Goal: Information Seeking & Learning: Learn about a topic

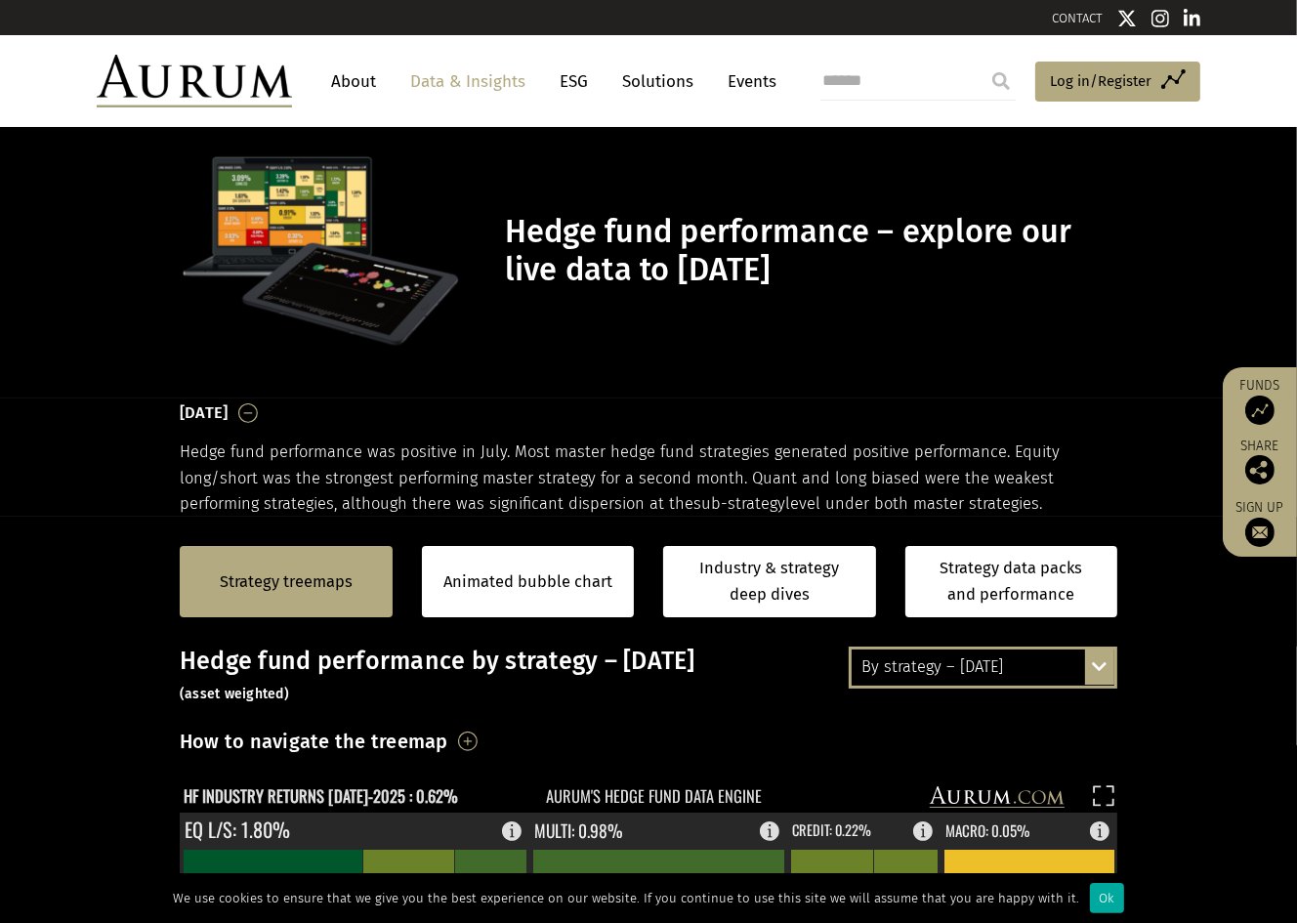
click at [463, 82] on link "Data & Insights" at bounding box center [468, 81] width 135 height 36
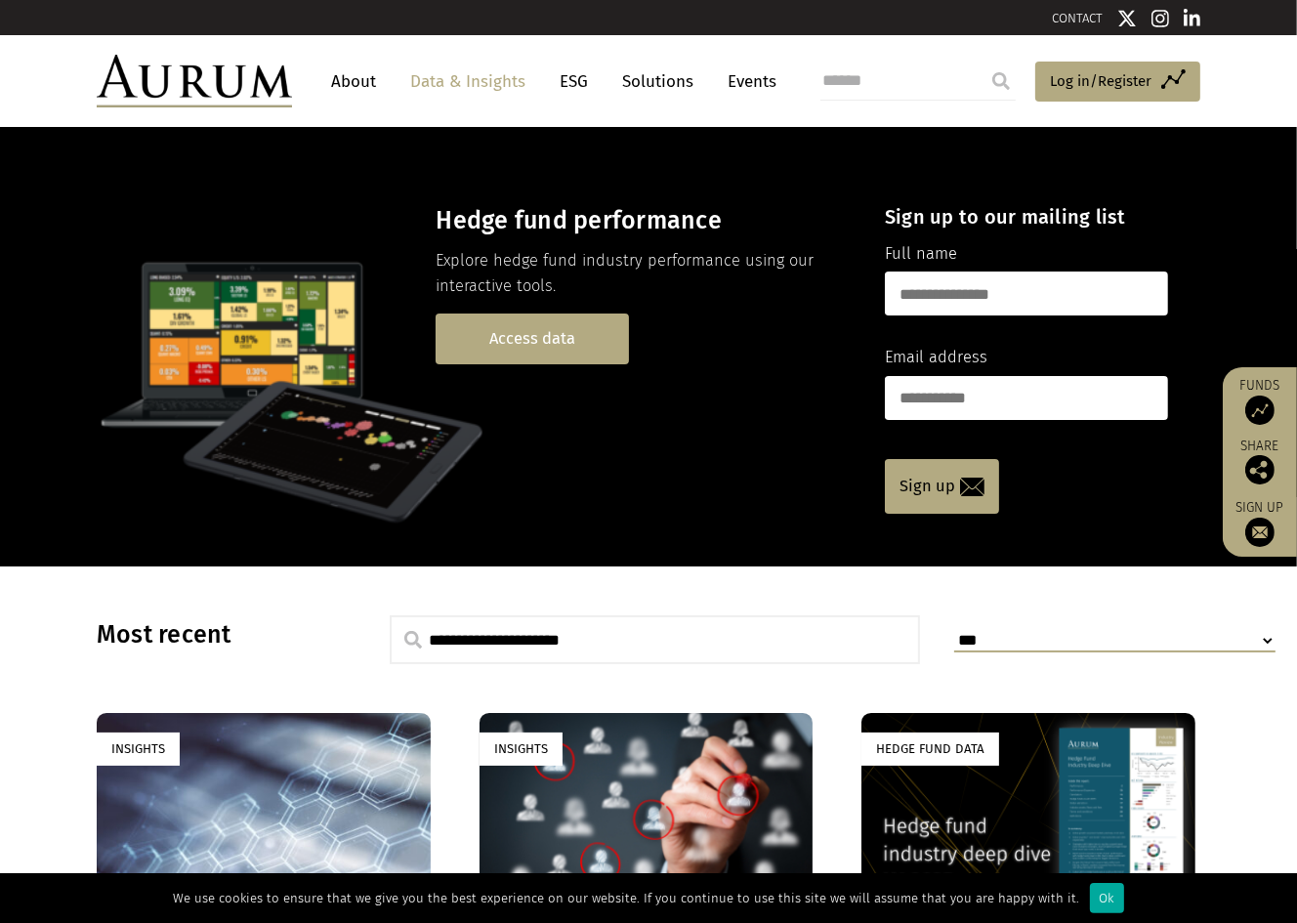
click at [516, 332] on link "Access data" at bounding box center [532, 339] width 193 height 50
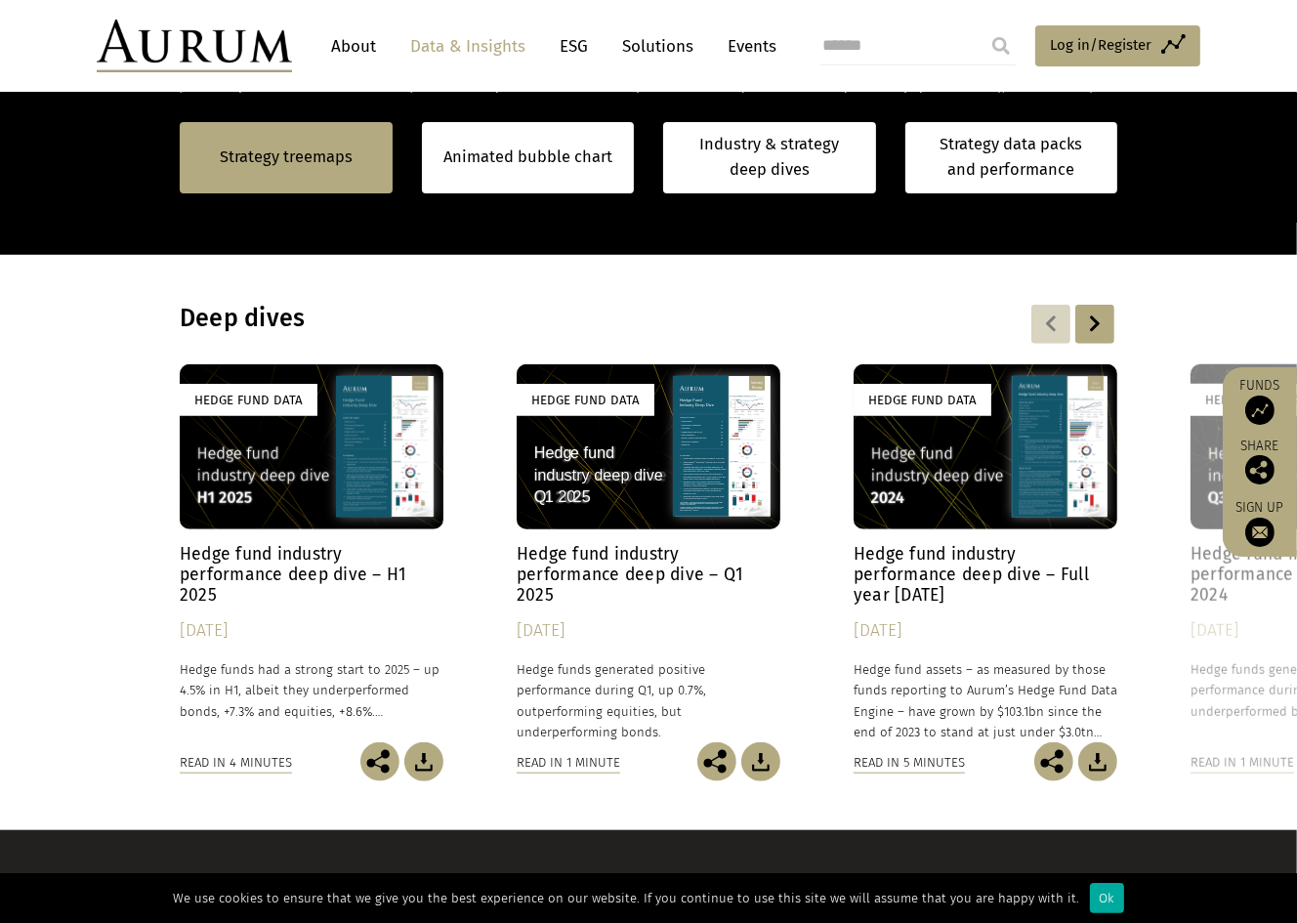
scroll to position [1484, 0]
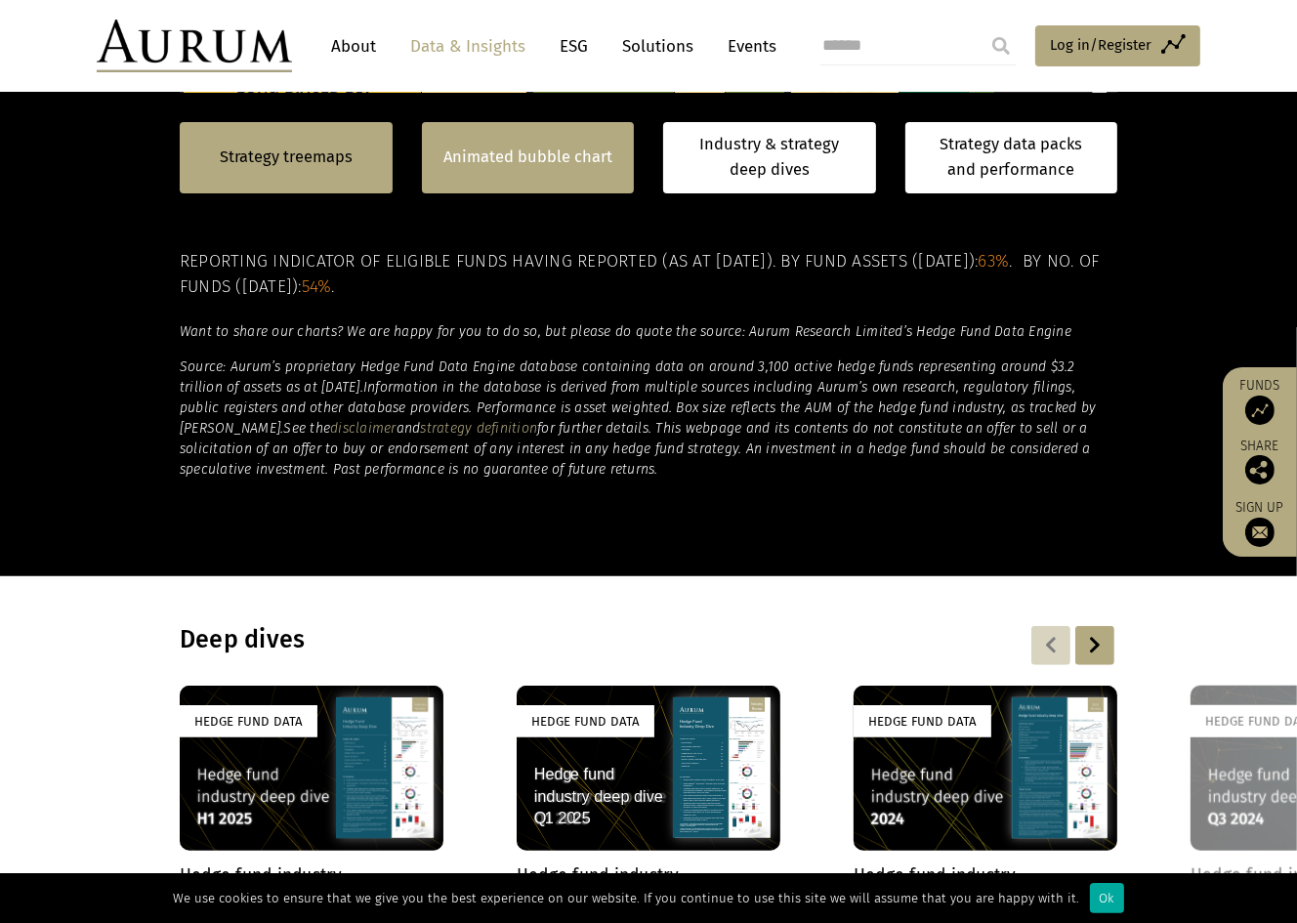
click at [531, 155] on link "Animated bubble chart" at bounding box center [527, 157] width 169 height 25
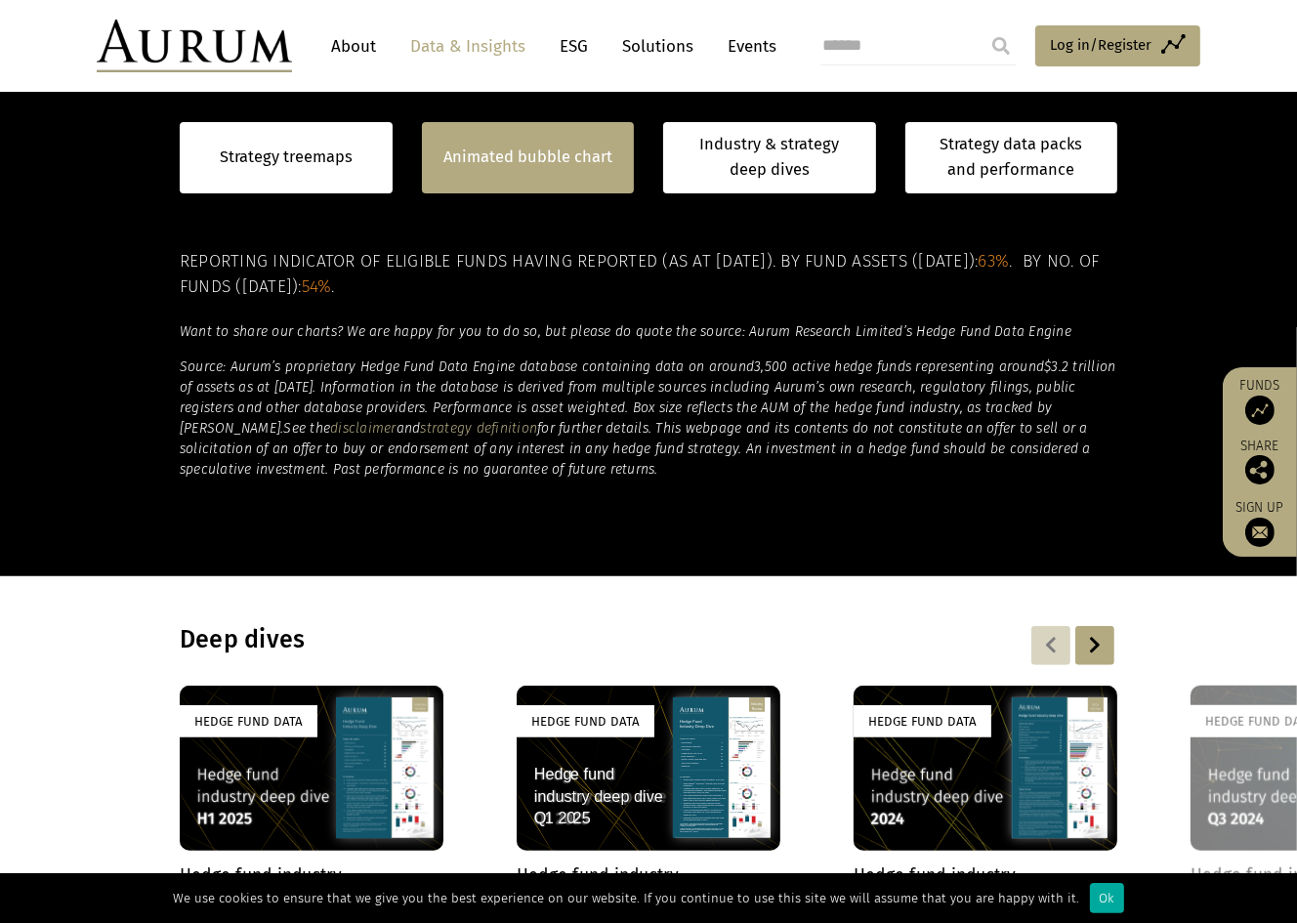
scroll to position [1160, 0]
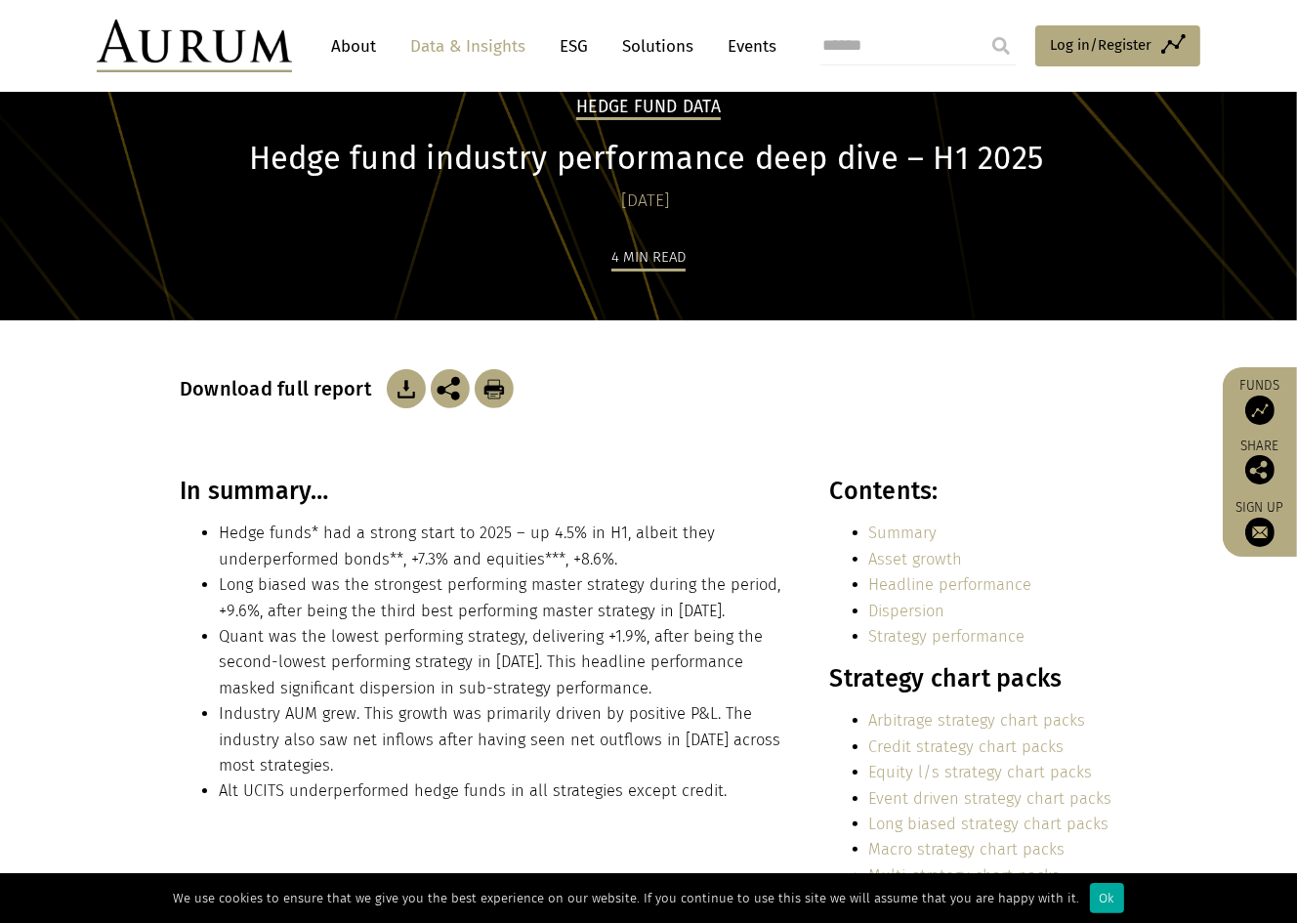
scroll to position [83, 0]
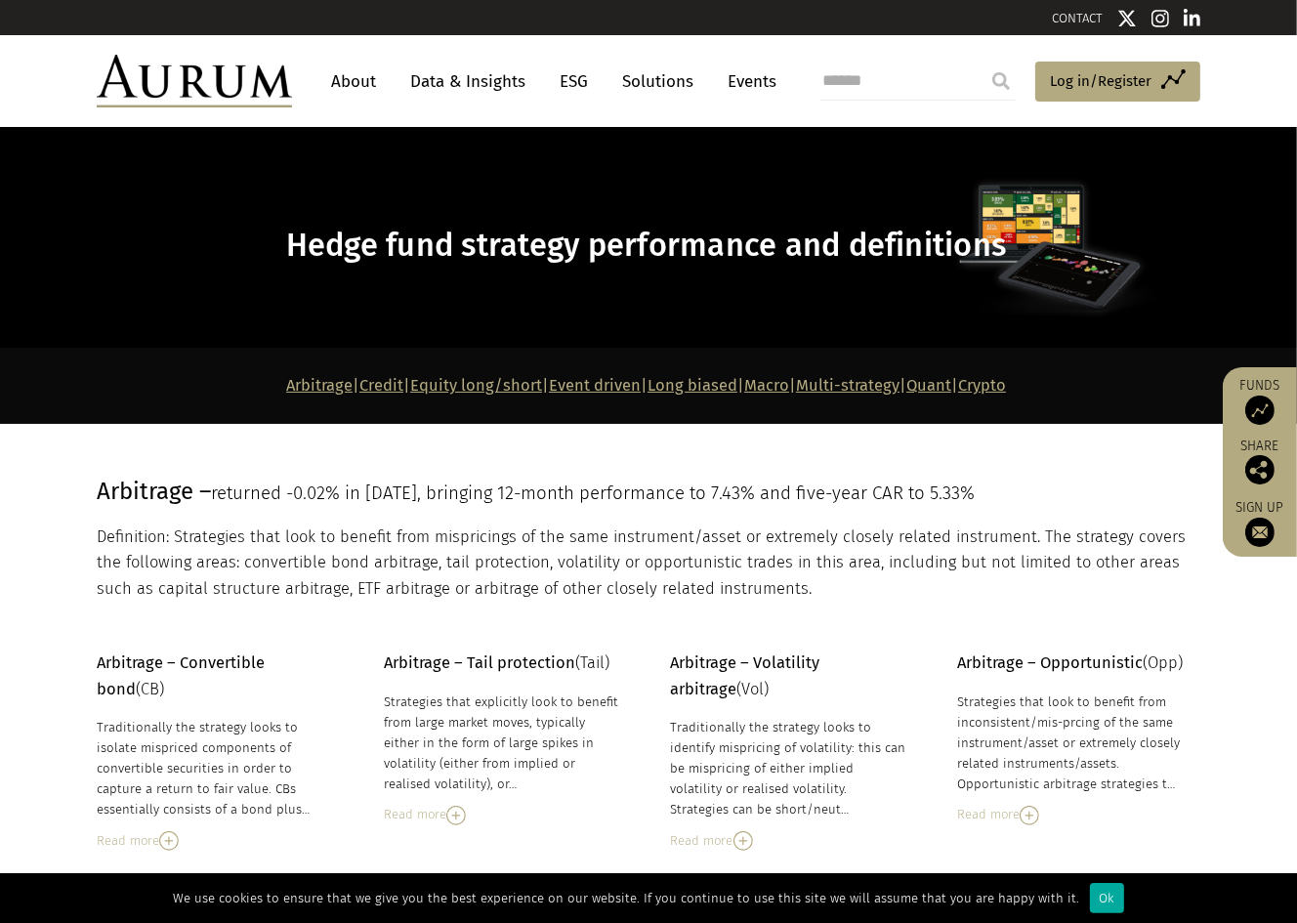
click at [286, 394] on link "Arbitrage" at bounding box center [319, 385] width 66 height 19
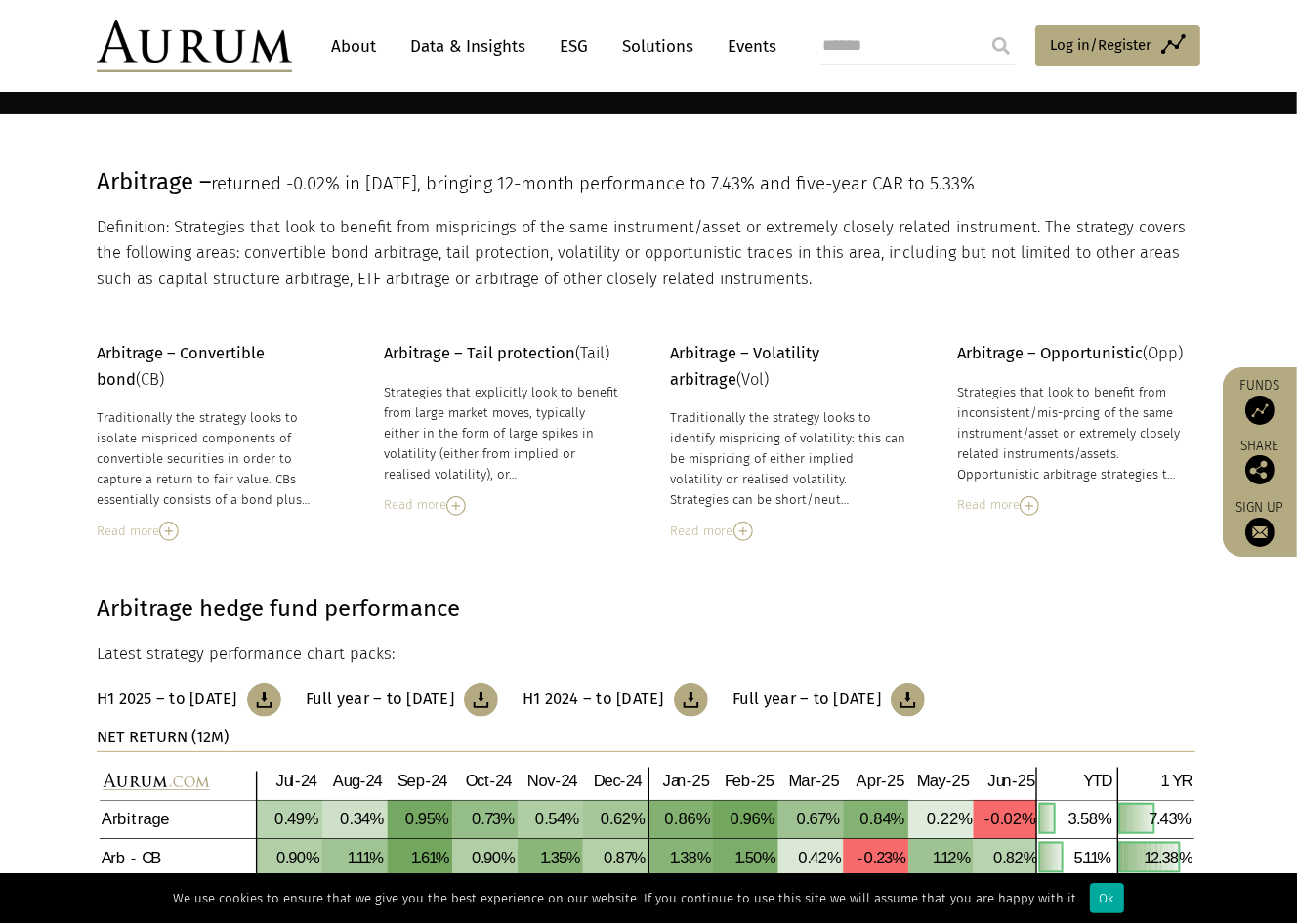
scroll to position [172, 0]
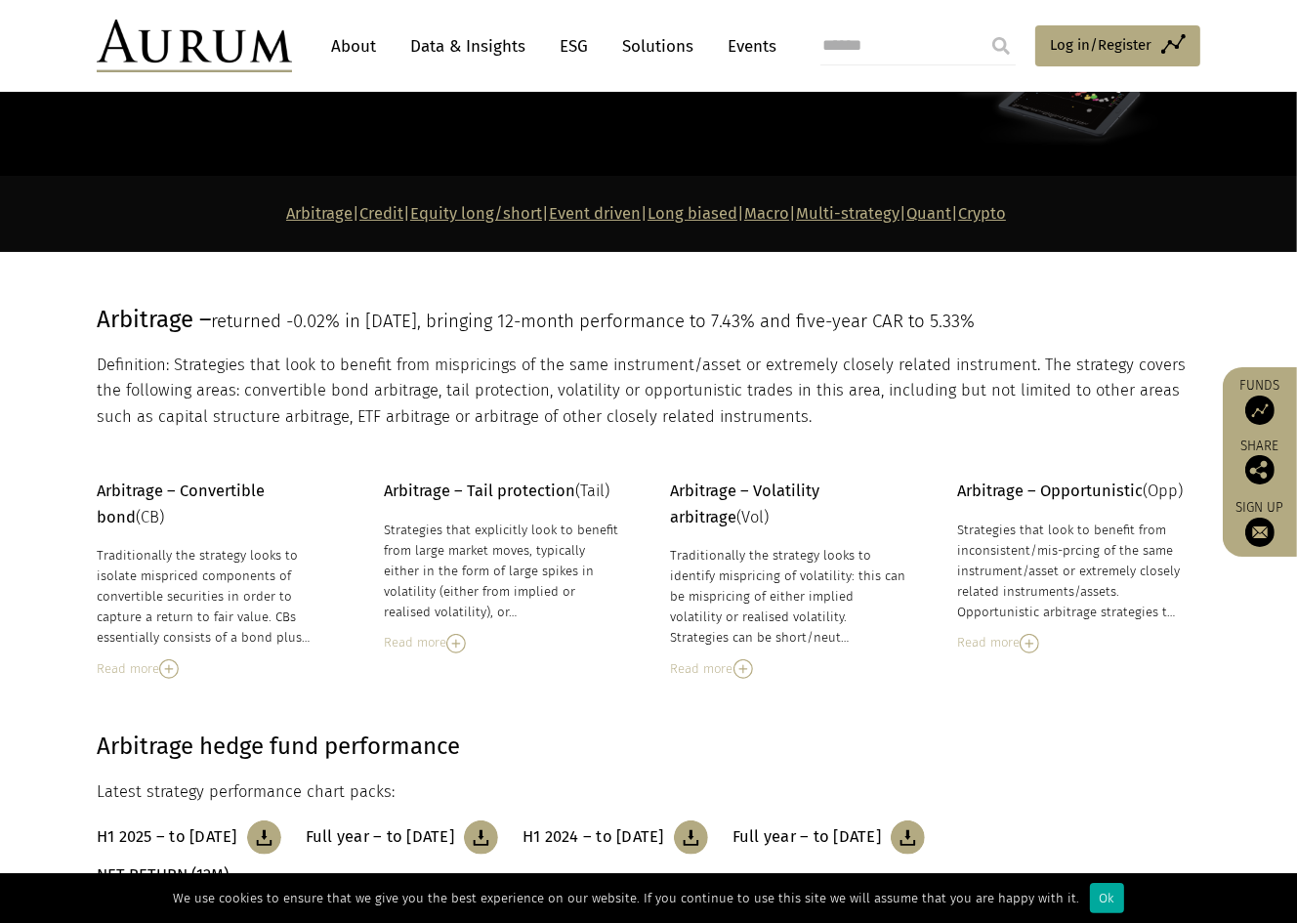
click at [456, 48] on link "Data & Insights" at bounding box center [468, 46] width 135 height 36
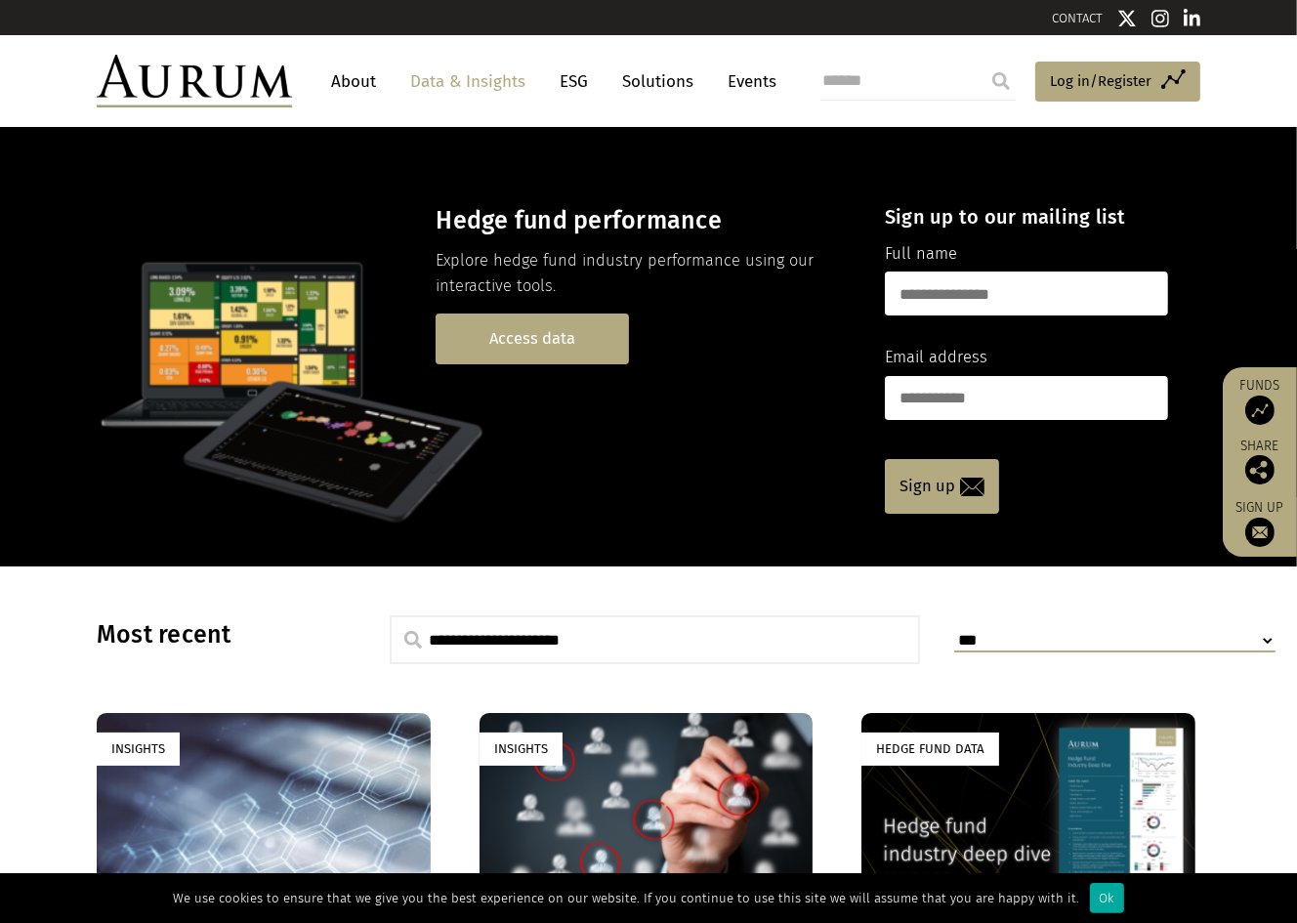
click at [522, 342] on link "Access data" at bounding box center [532, 339] width 193 height 50
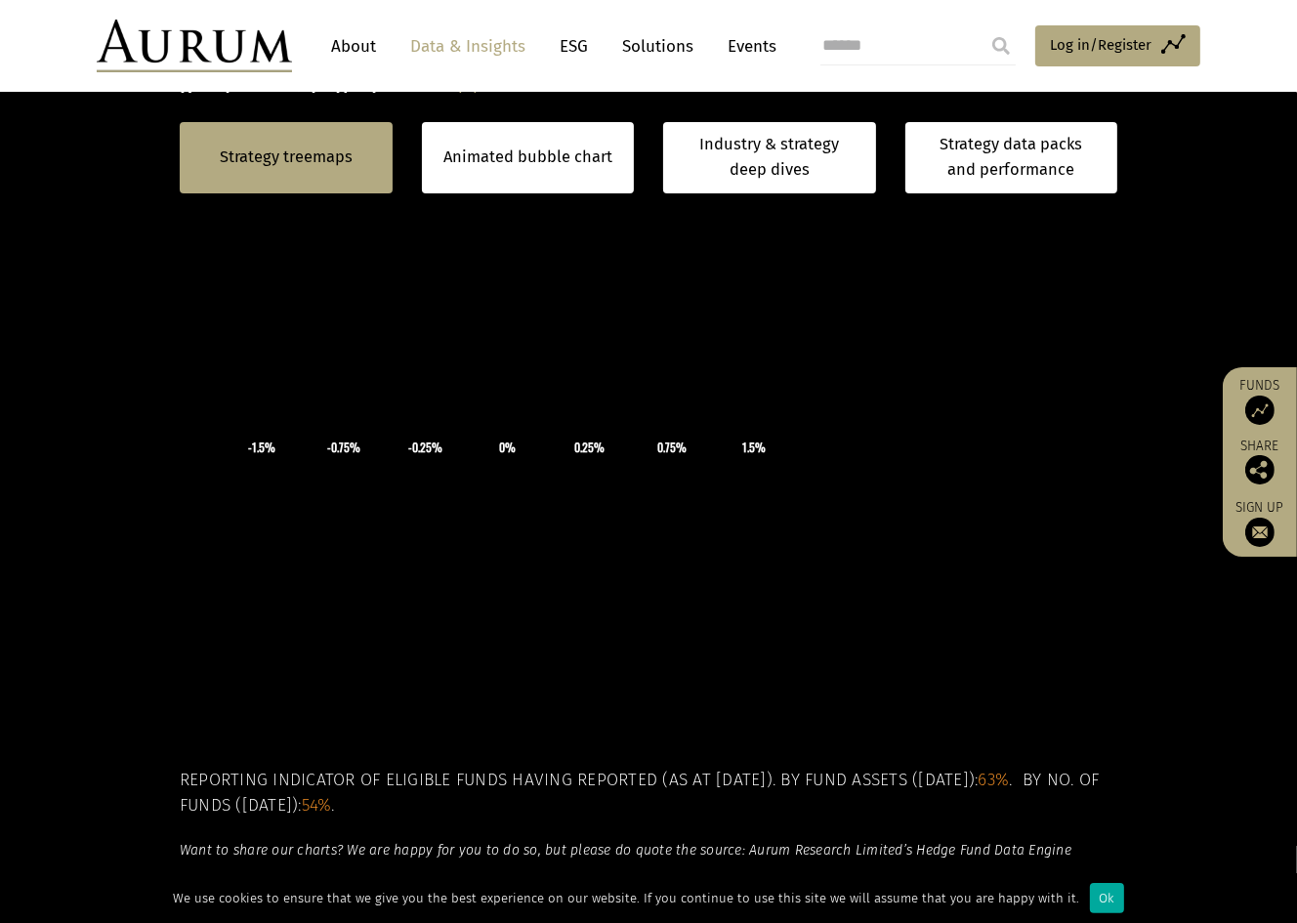
scroll to position [646, 0]
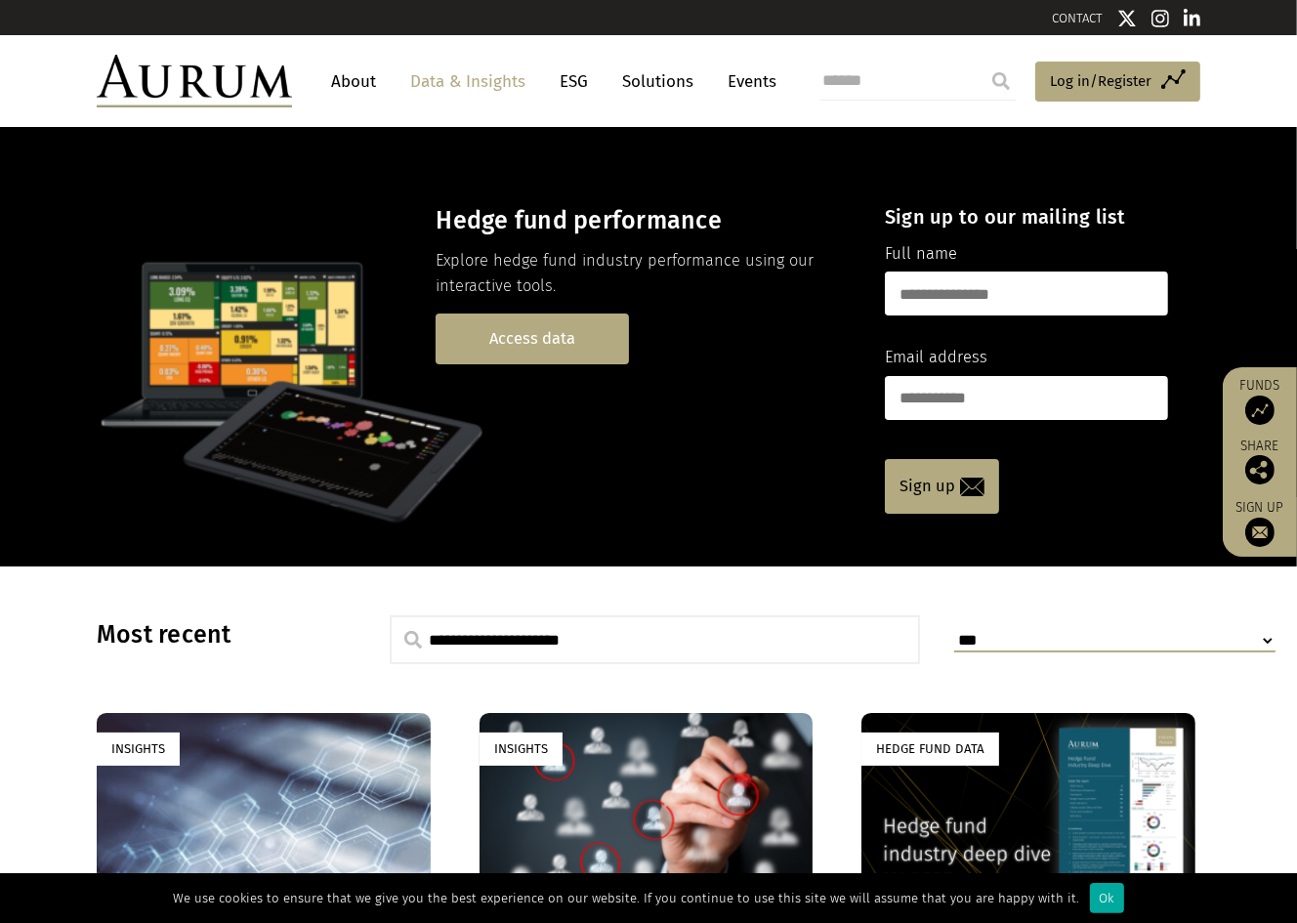
click at [522, 324] on link "Access data" at bounding box center [532, 339] width 193 height 50
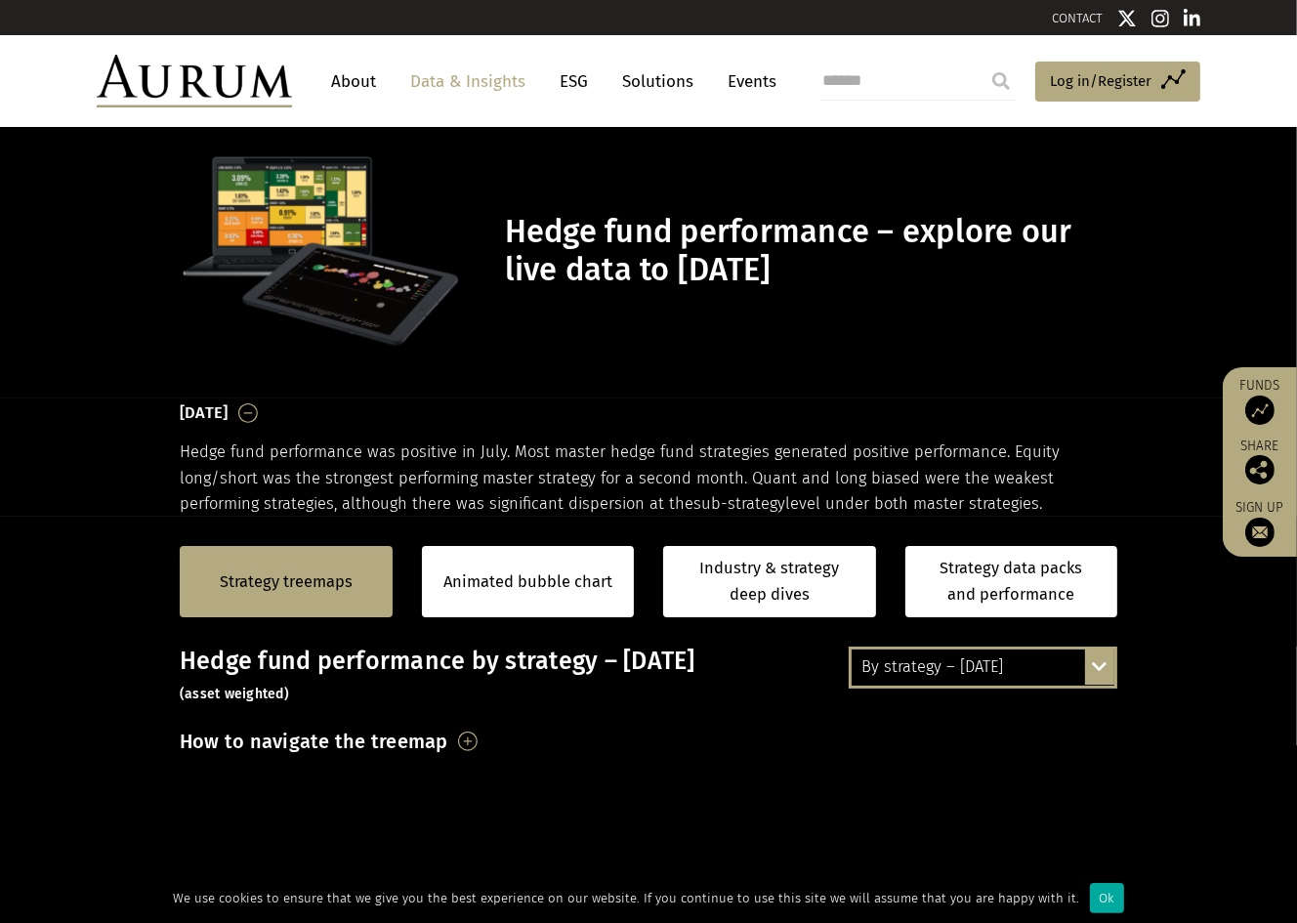
click at [36, 496] on section "[DATE] Hedge fund performance was positive in July. Most master hedge fund stra…" at bounding box center [648, 458] width 1297 height 118
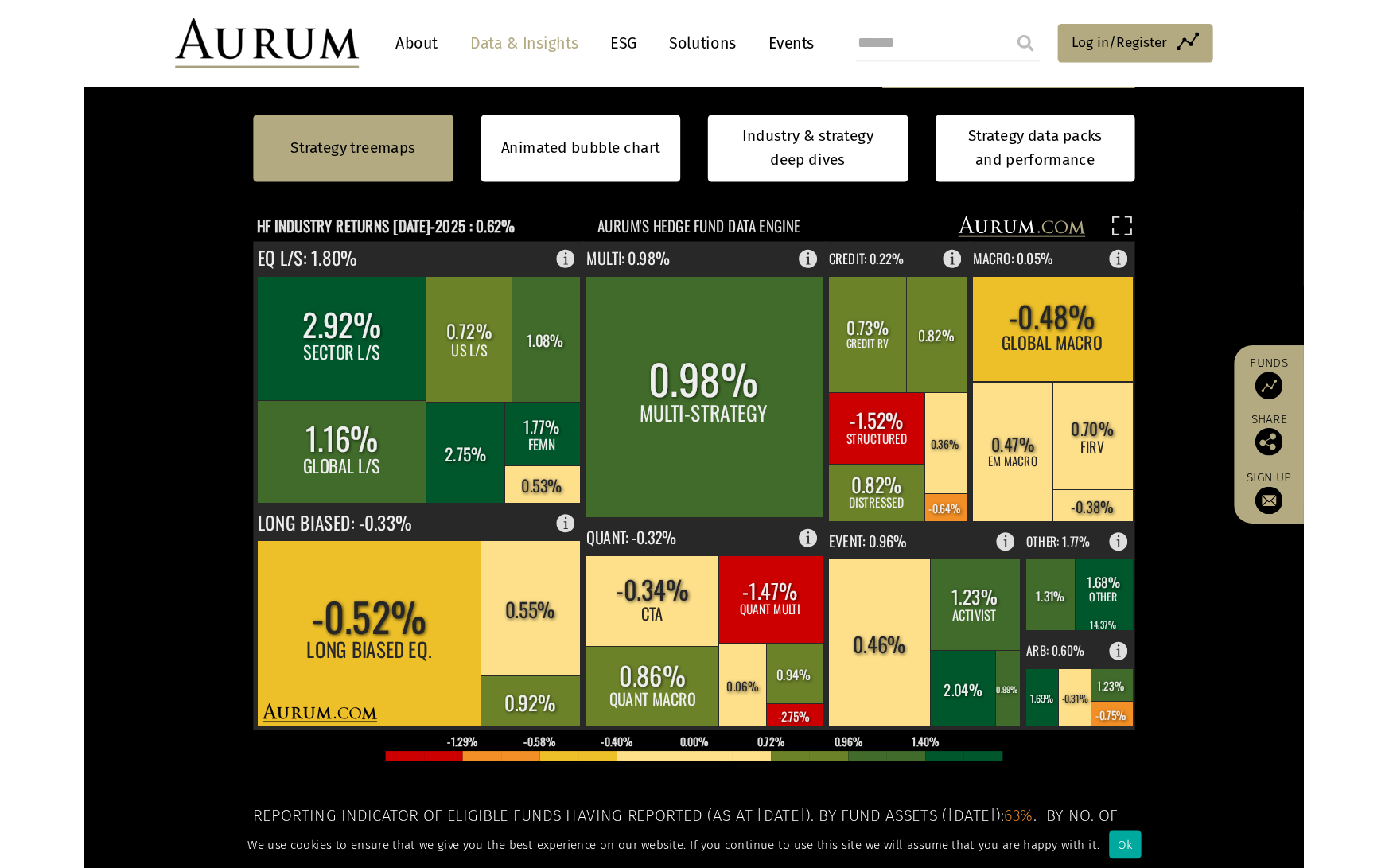
scroll to position [441, 0]
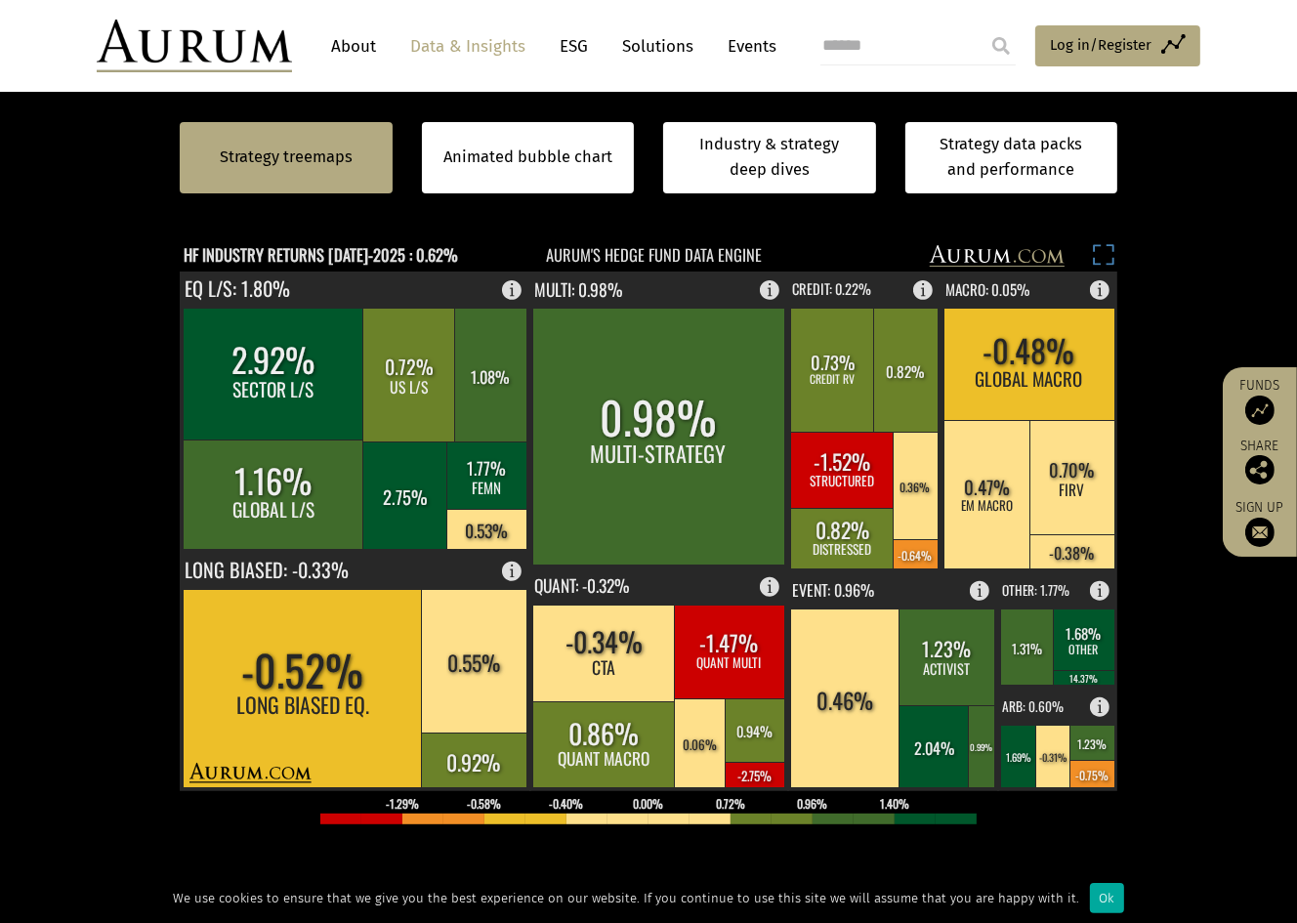
click at [1096, 258] on rect at bounding box center [1103, 257] width 27 height 27
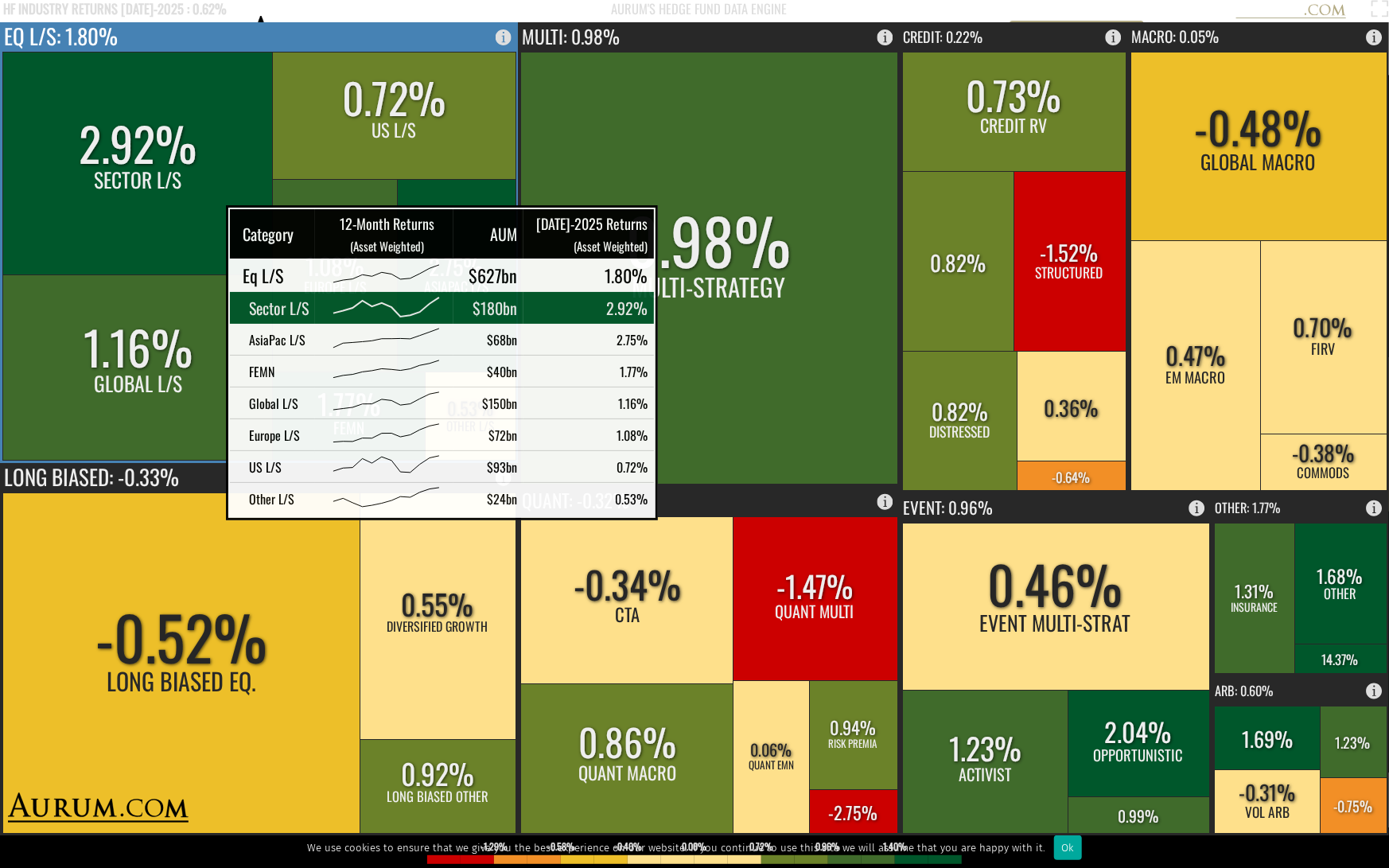
click at [186, 227] on rect at bounding box center [138, 164] width 271 height 223
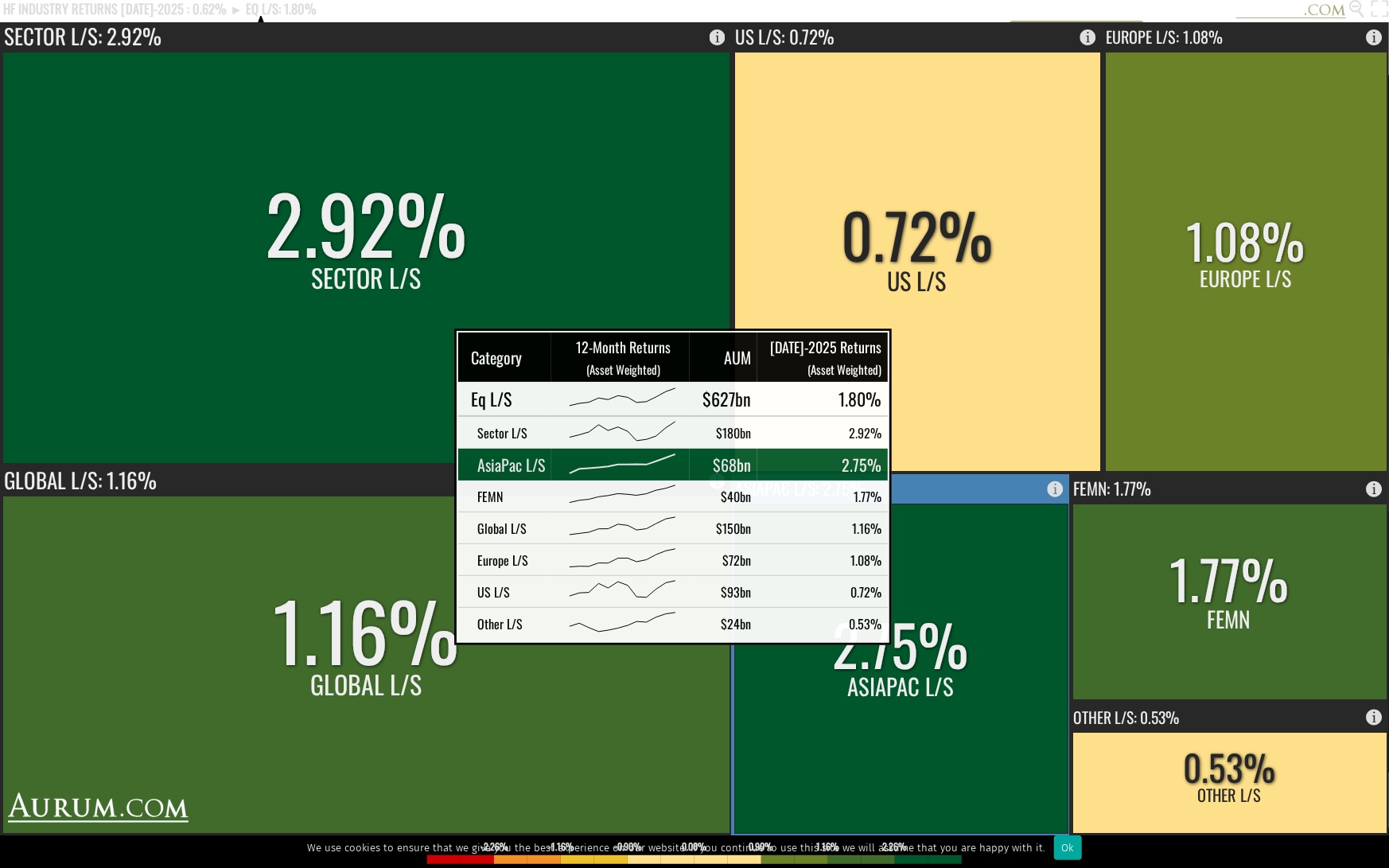
click at [915, 631] on rect at bounding box center [901, 669] width 333 height 329
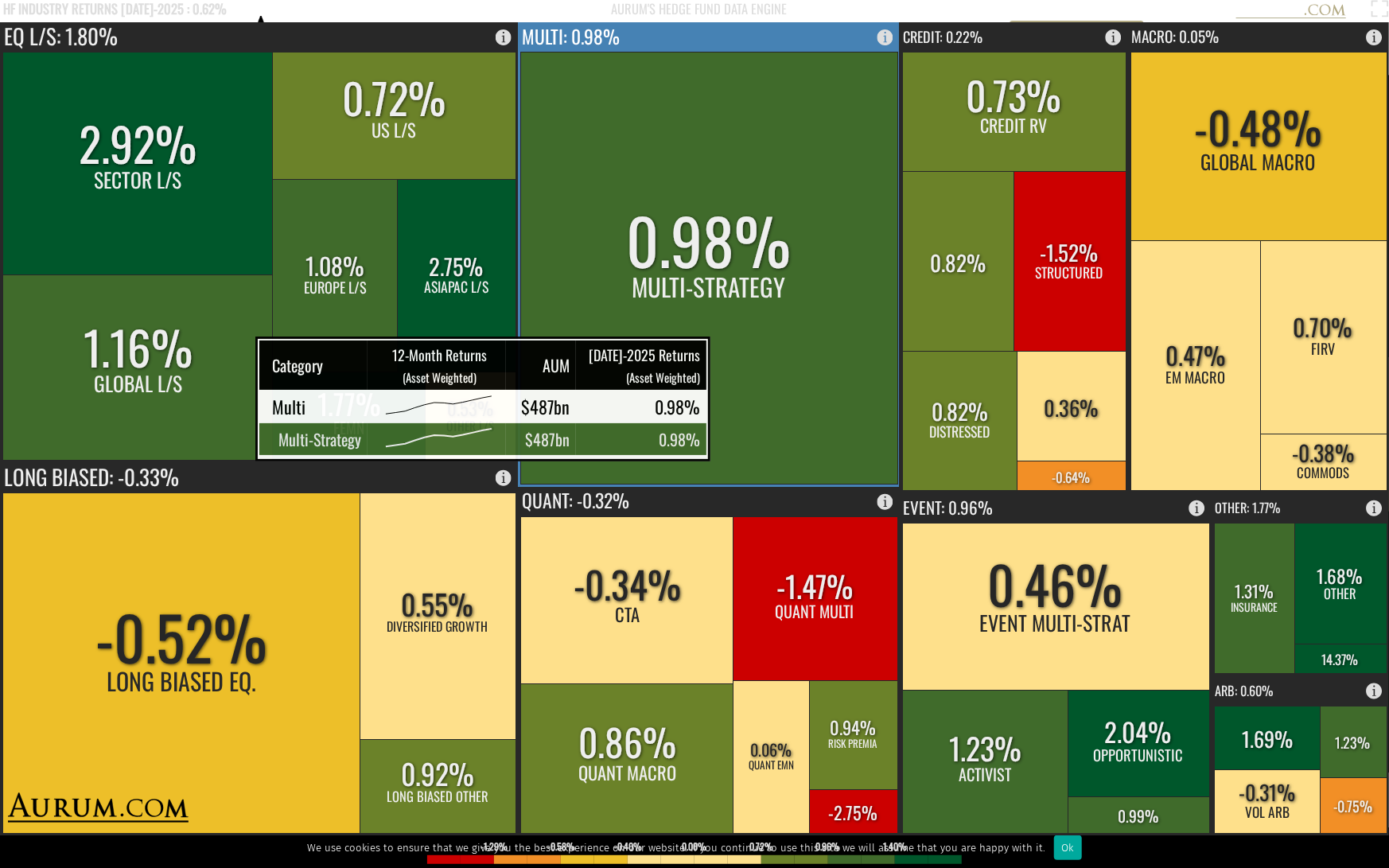
click at [716, 429] on rect at bounding box center [709, 268] width 377 height 432
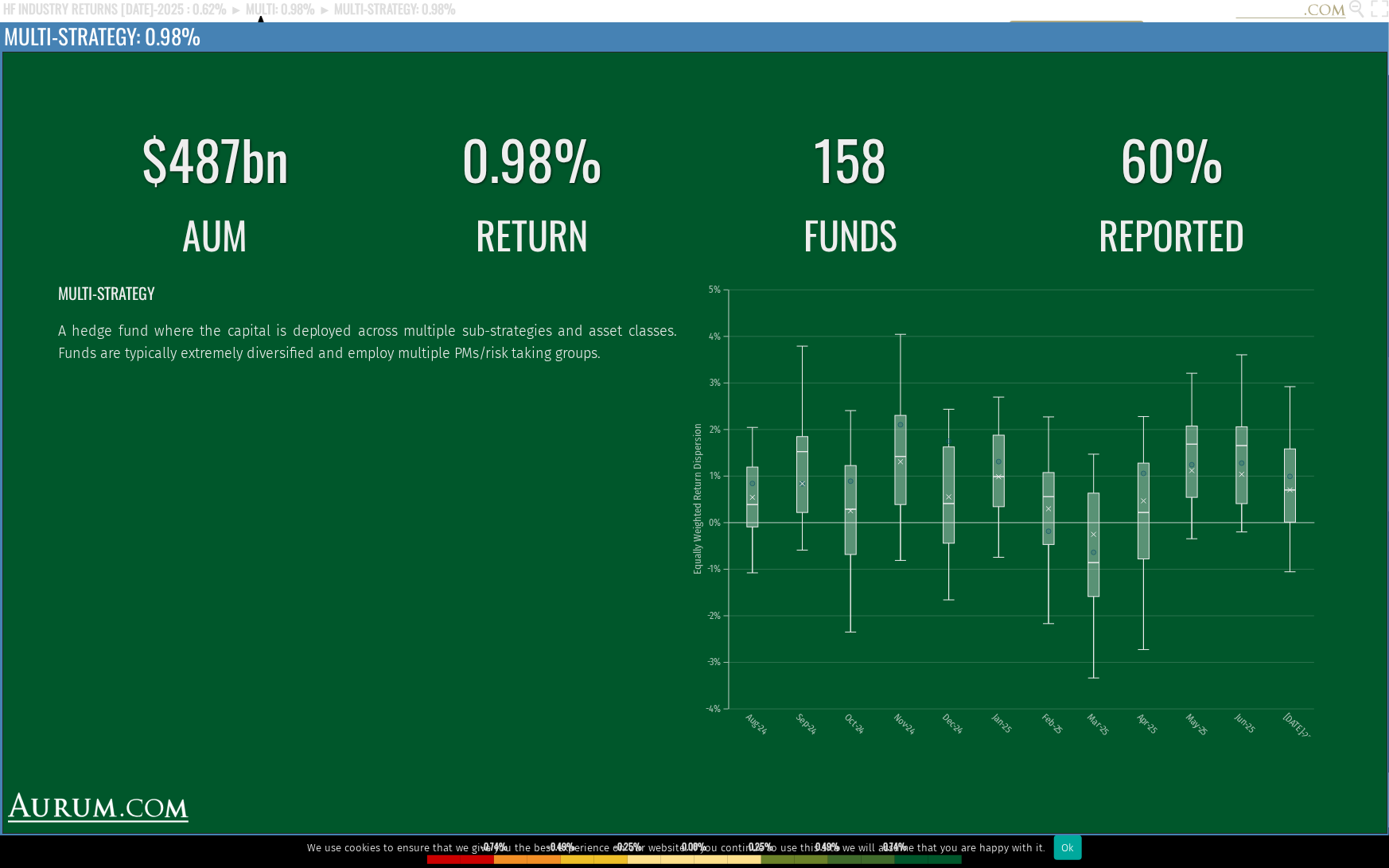
click at [841, 234] on td "FUNDS" at bounding box center [851, 235] width 320 height 61
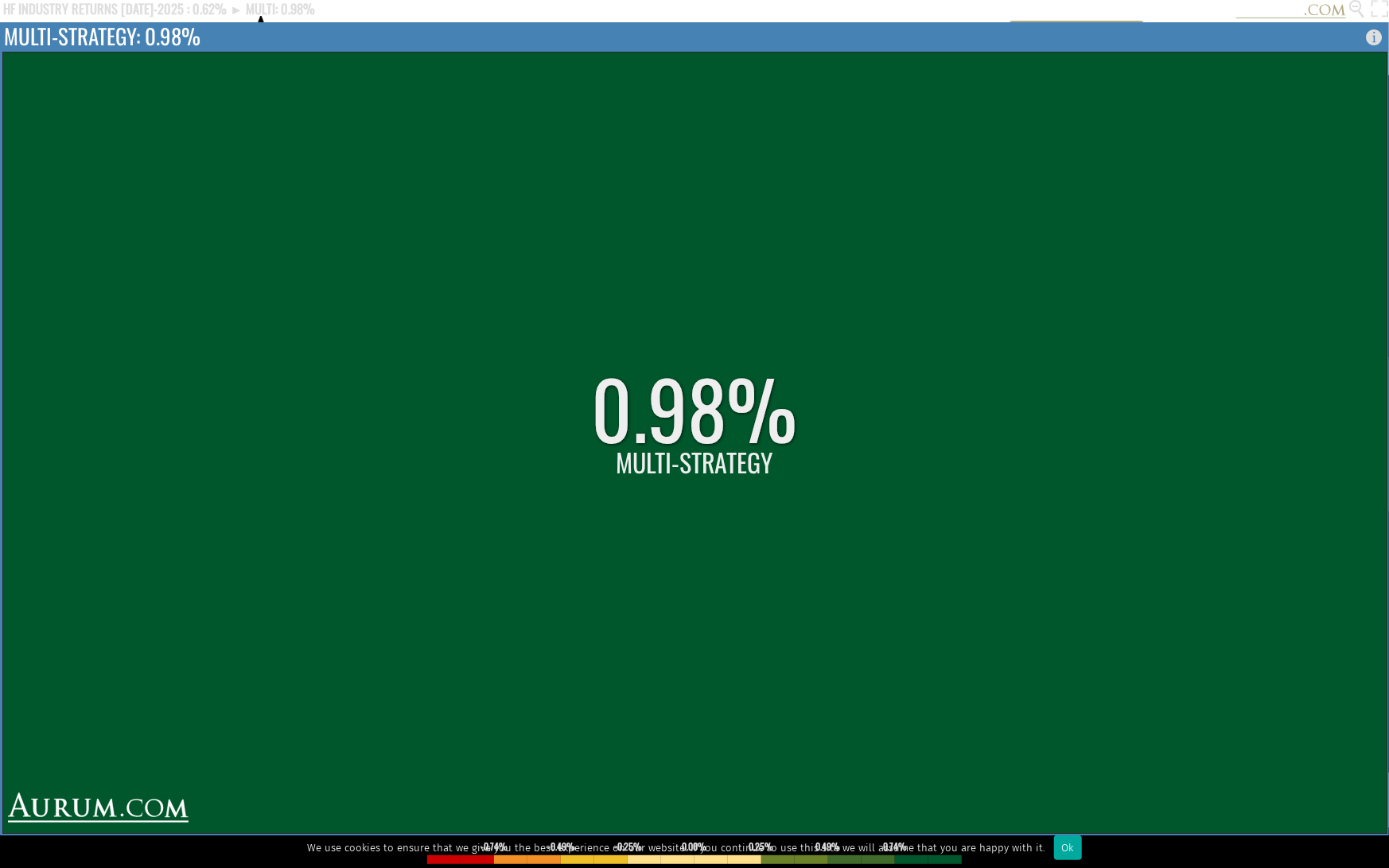
click at [841, 234] on rect at bounding box center [695, 442] width 1384 height 781
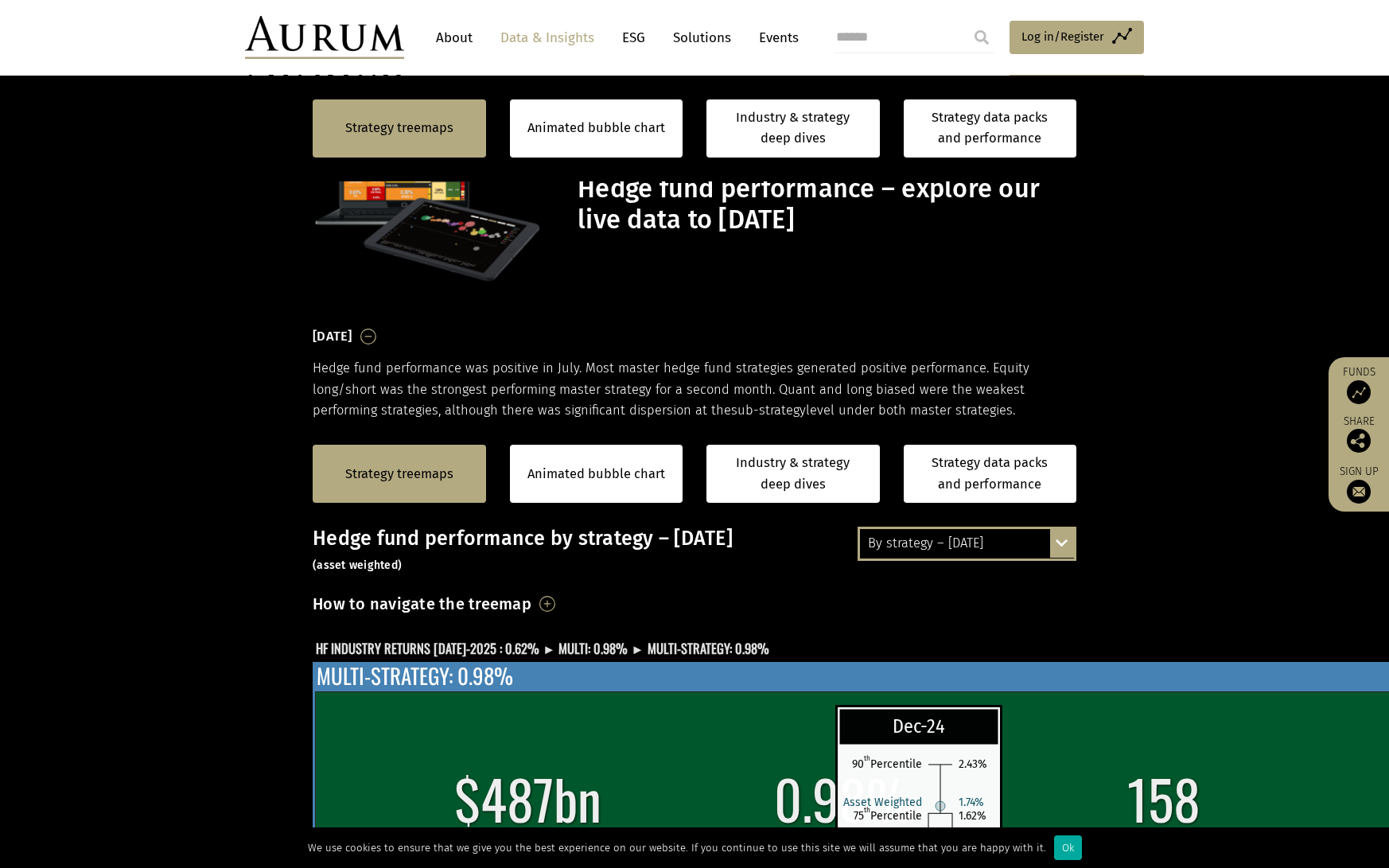
scroll to position [441, 0]
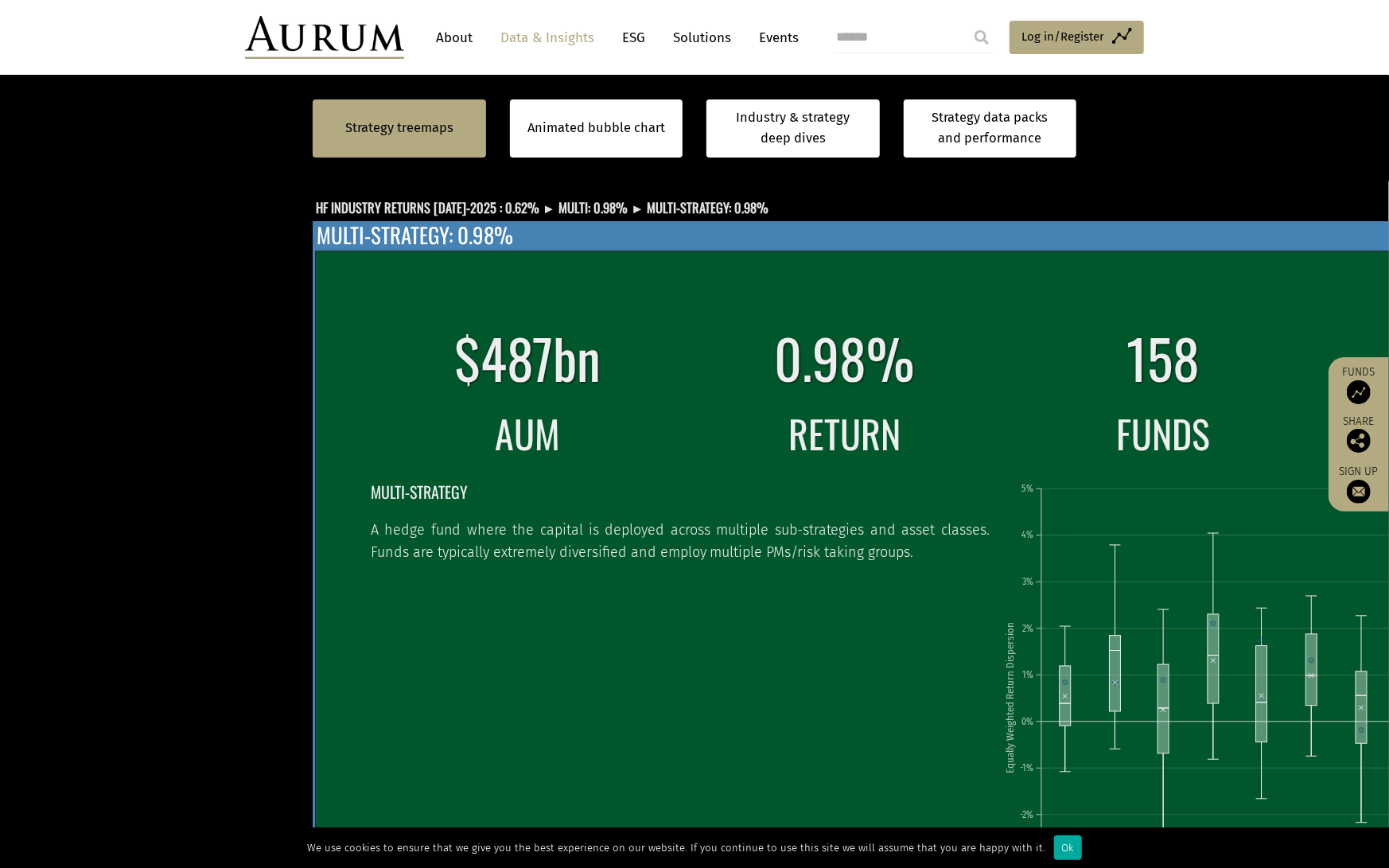
click at [494, 592] on td "MULTI-STRATEGY A hedge fund where the capital is deployed across multiple sub-s…" at bounding box center [686, 704] width 633 height 474
